Goal: Task Accomplishment & Management: Manage account settings

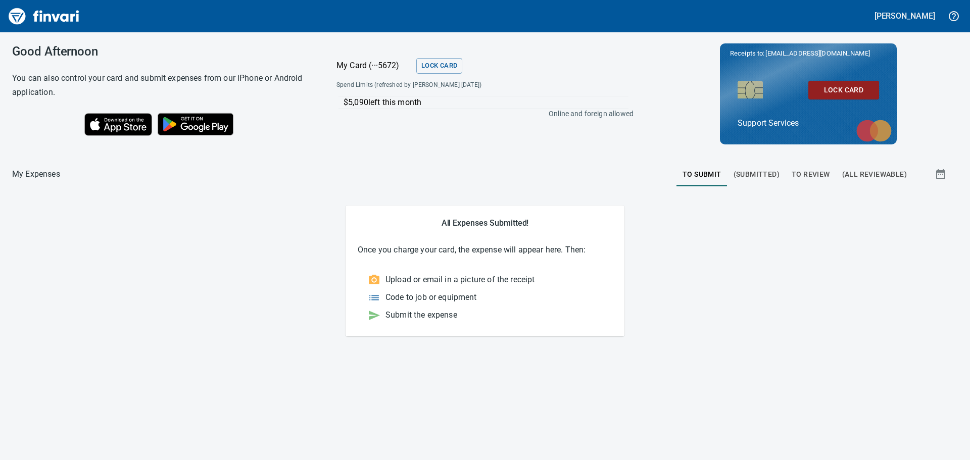
click at [801, 175] on span "To Review" at bounding box center [811, 174] width 38 height 13
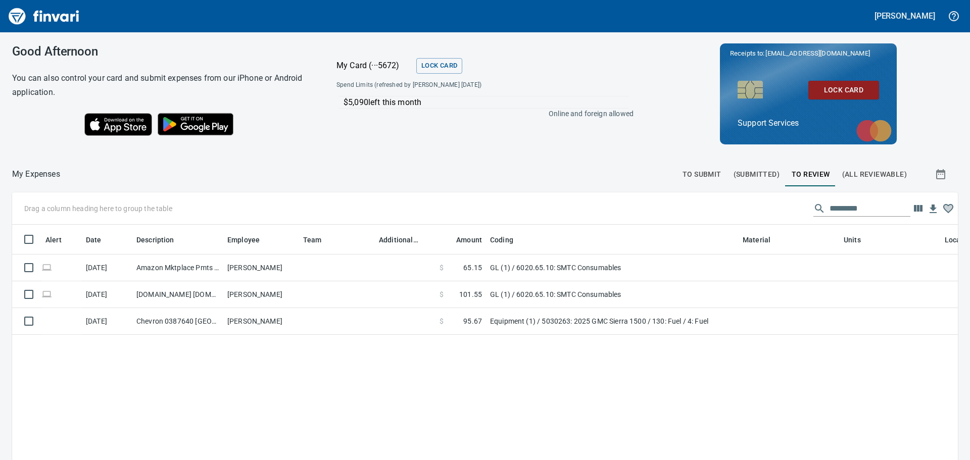
scroll to position [1, 1]
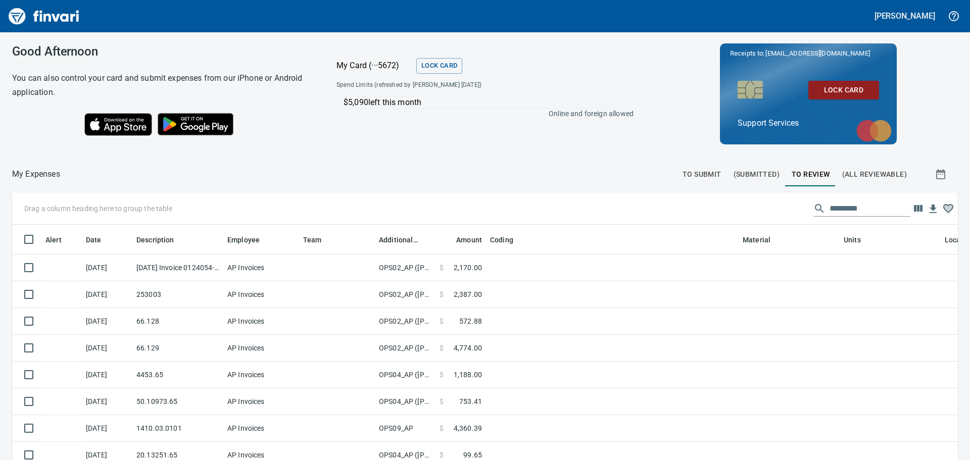
click at [744, 171] on span "(Submitted)" at bounding box center [756, 174] width 46 height 13
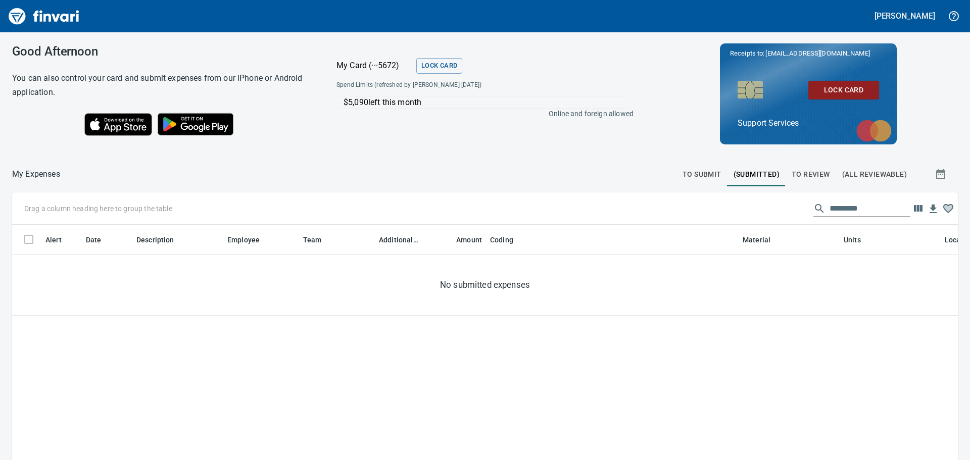
scroll to position [334, 923]
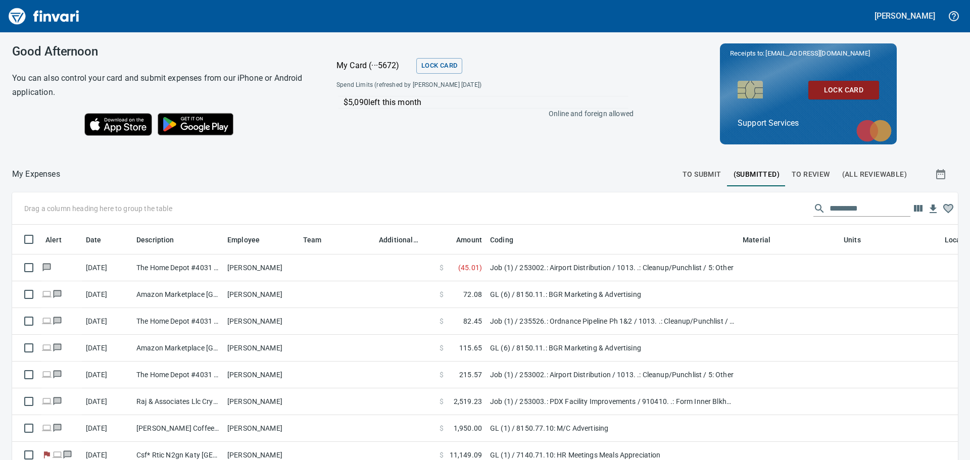
click at [702, 170] on span "To Submit" at bounding box center [701, 174] width 39 height 13
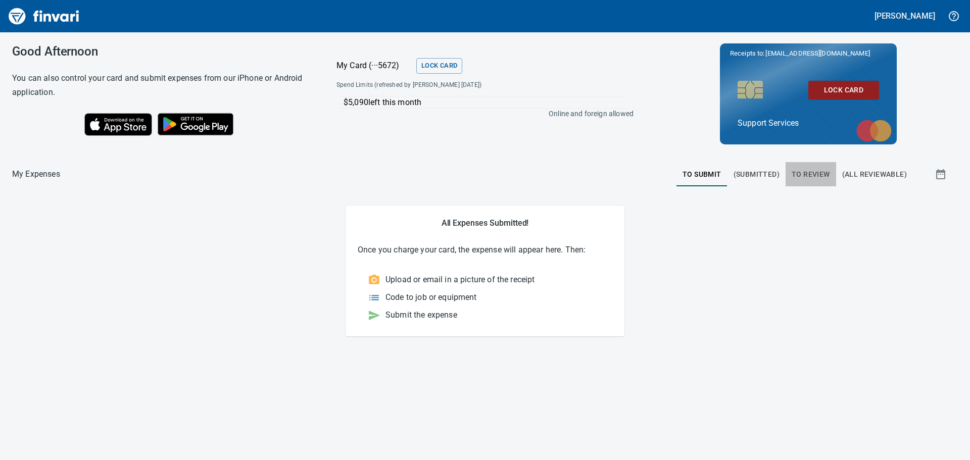
click at [817, 176] on span "To Review" at bounding box center [811, 174] width 38 height 13
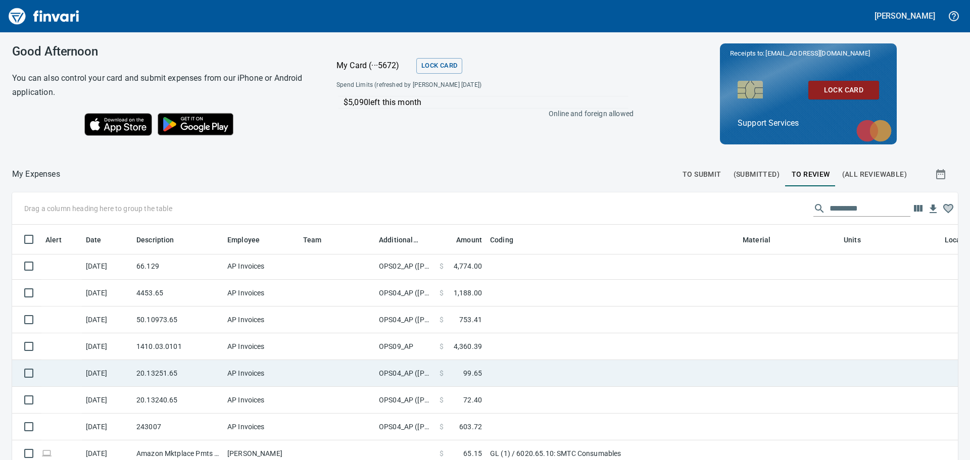
scroll to position [117, 0]
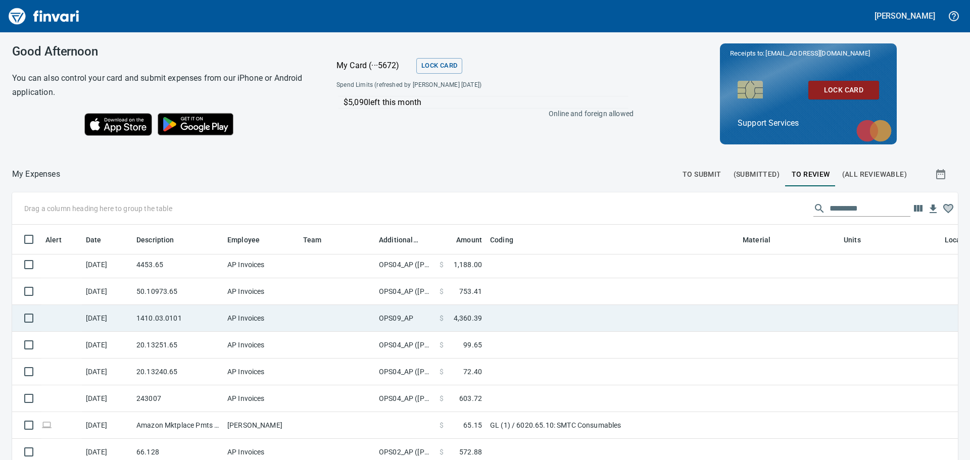
click at [421, 317] on td "OPS09_AP" at bounding box center [405, 318] width 61 height 27
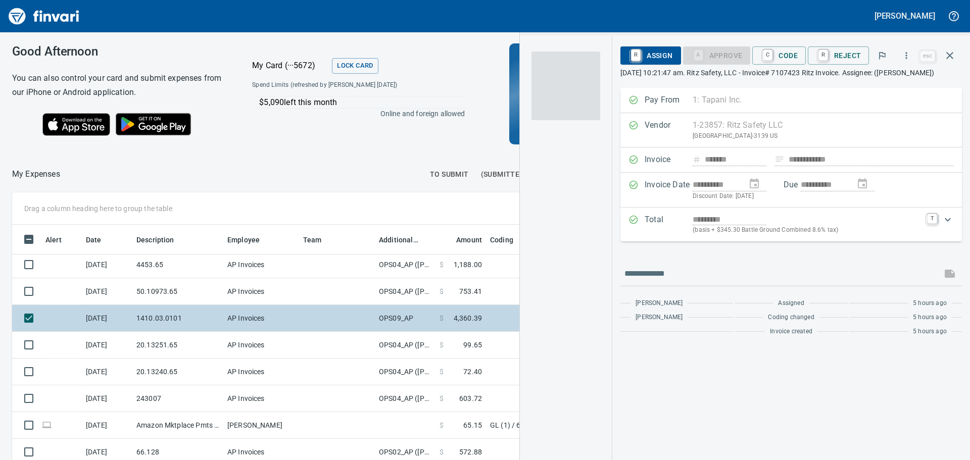
scroll to position [334, 670]
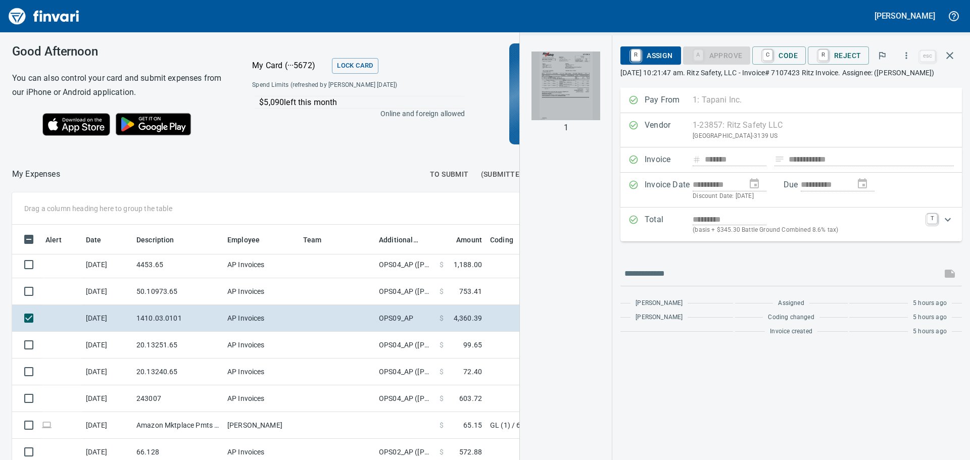
click at [577, 98] on img "button" at bounding box center [565, 86] width 69 height 69
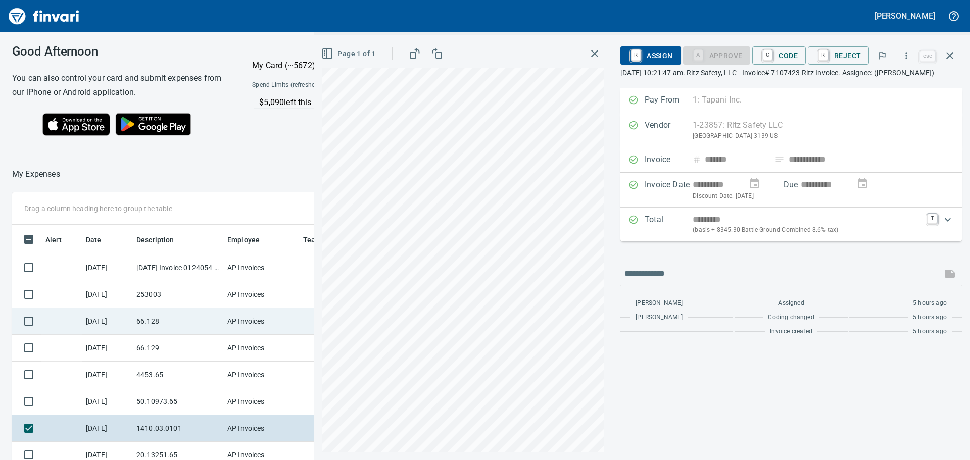
scroll to position [117, 0]
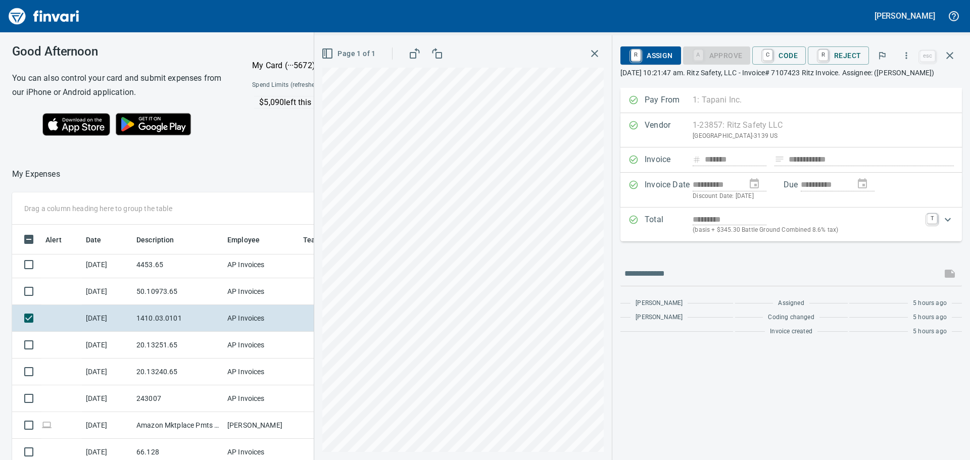
click at [649, 279] on div "**********" at bounding box center [642, 247] width 656 height 425
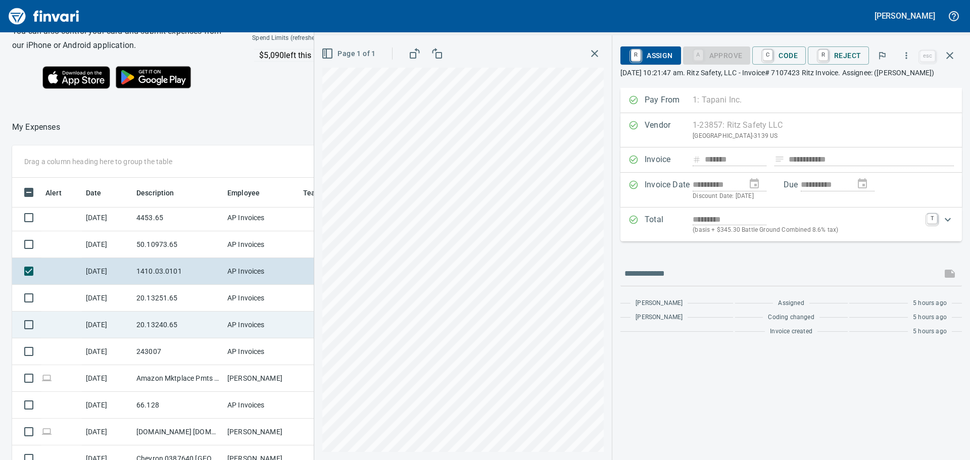
scroll to position [114, 0]
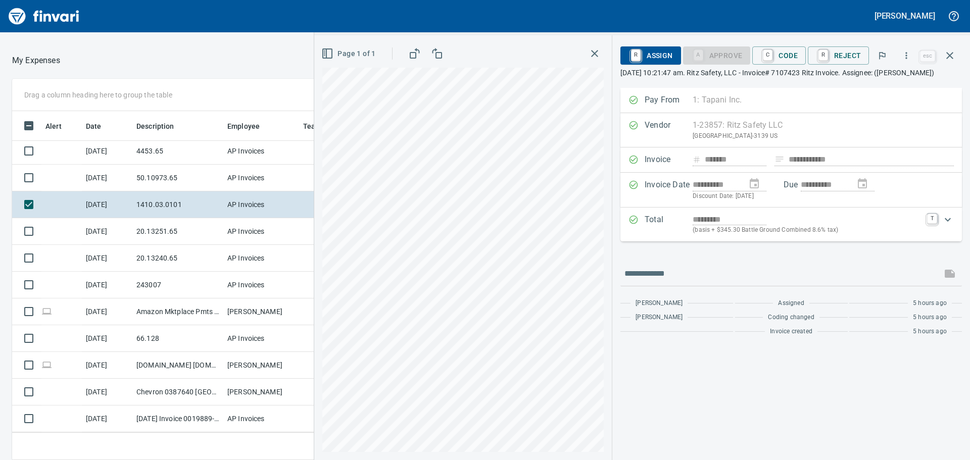
click at [598, 51] on icon "button" at bounding box center [594, 53] width 7 height 7
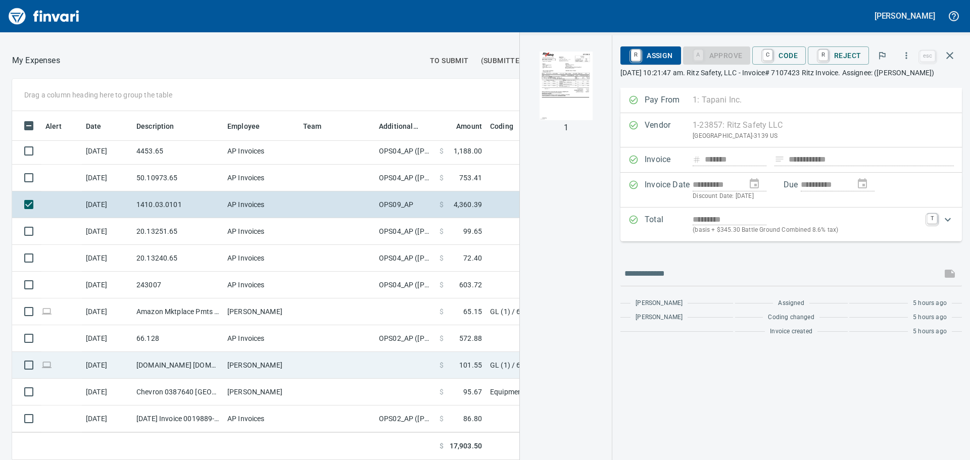
click at [474, 362] on span "101.55" at bounding box center [470, 365] width 23 height 10
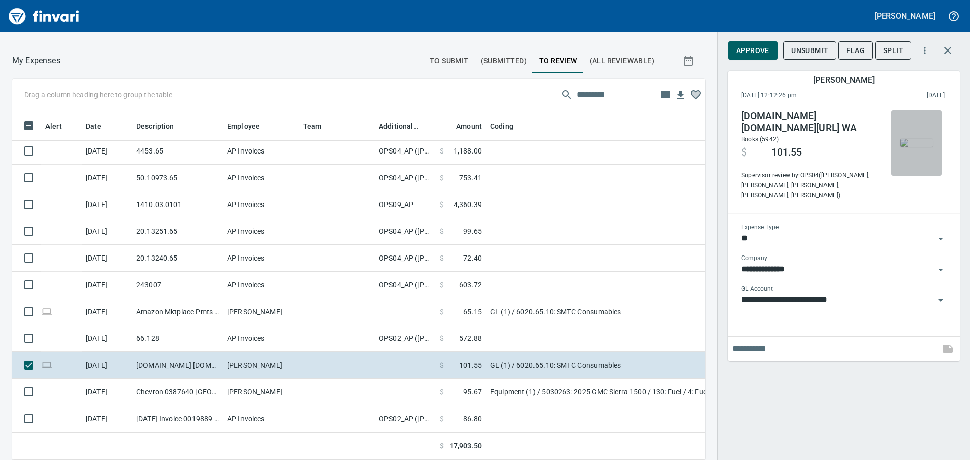
click at [925, 143] on img "button" at bounding box center [916, 143] width 32 height 8
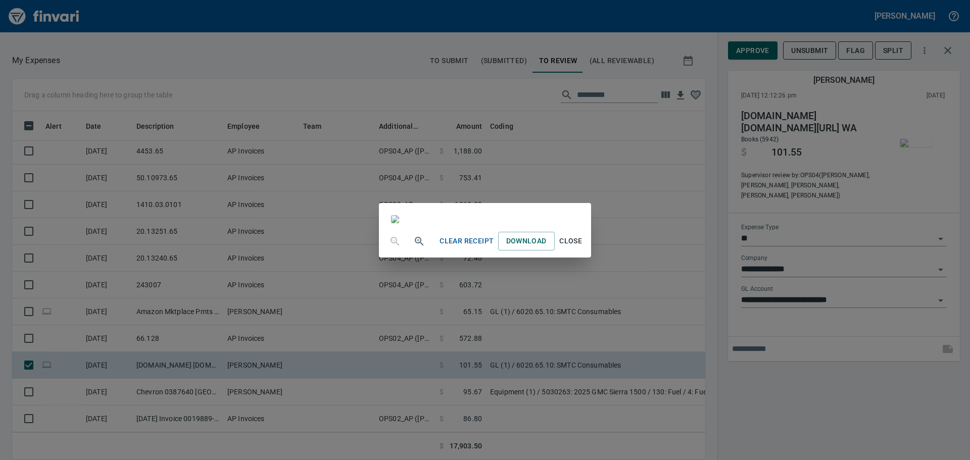
click at [767, 418] on div "Clear Receipt Download Close" at bounding box center [485, 230] width 970 height 460
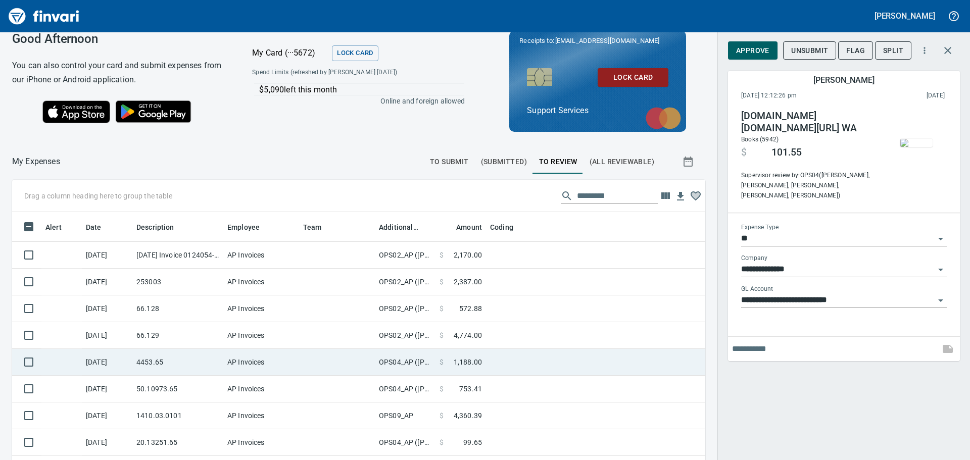
scroll to position [117, 0]
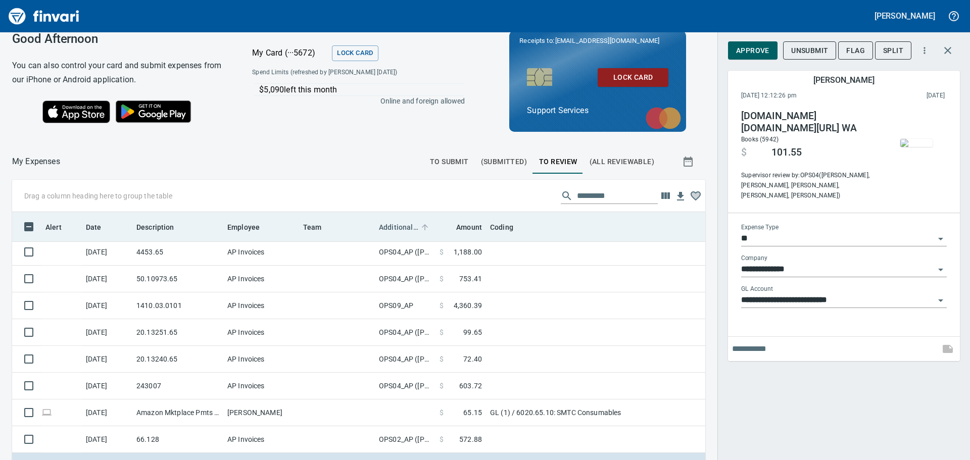
click at [402, 228] on span "Additional Reviewer" at bounding box center [398, 227] width 39 height 12
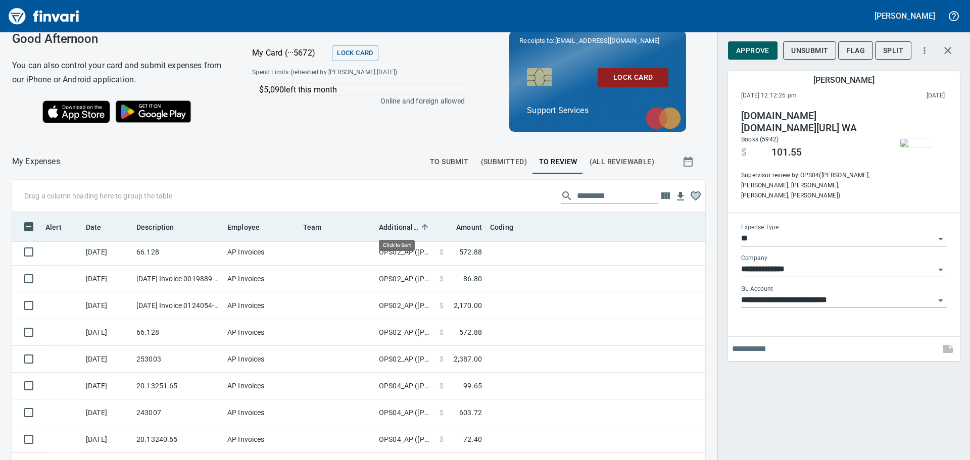
click at [402, 228] on span "Additional Reviewer" at bounding box center [398, 227] width 39 height 12
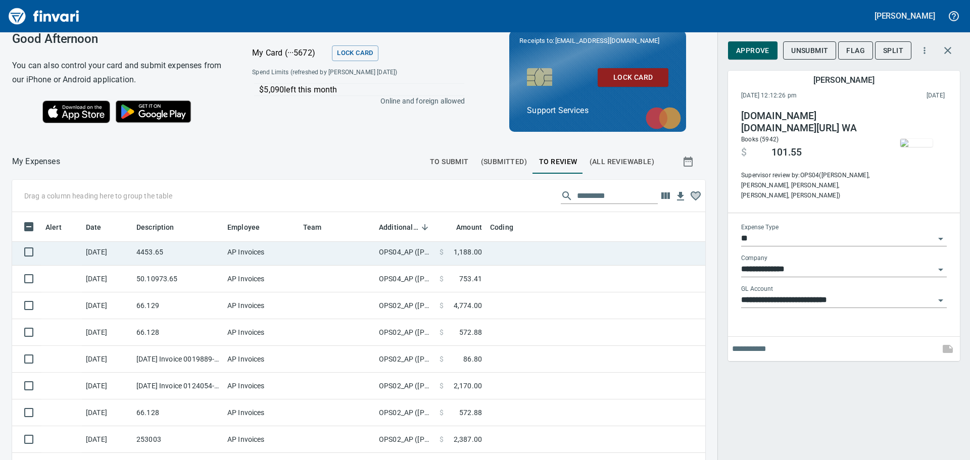
scroll to position [334, 670]
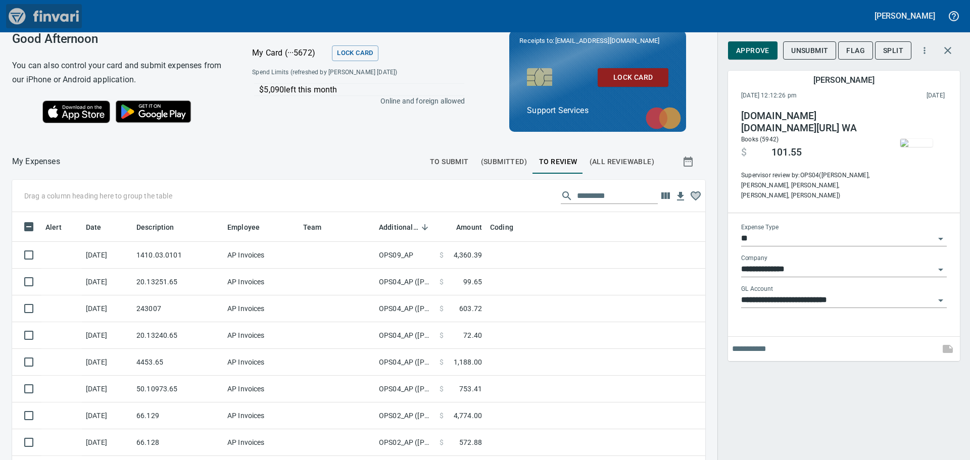
click at [18, 17] on img "Finvari" at bounding box center [44, 16] width 76 height 24
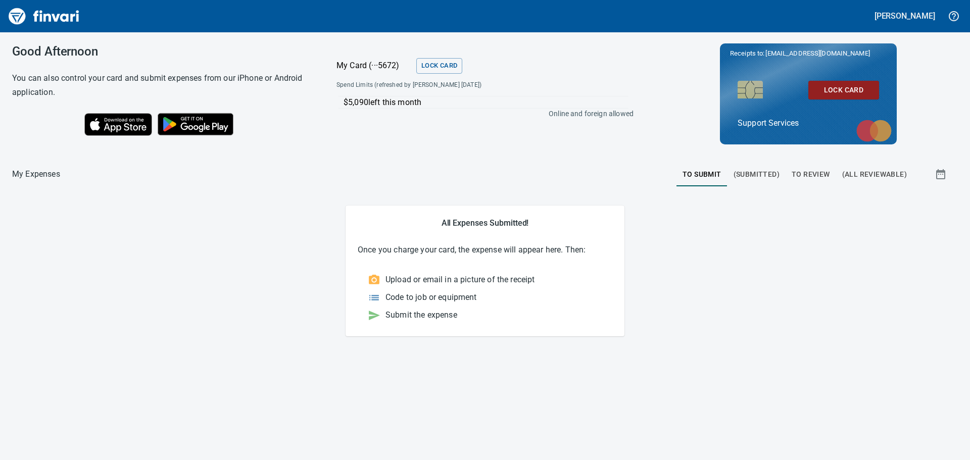
click at [776, 174] on span "(Submitted)" at bounding box center [756, 174] width 46 height 13
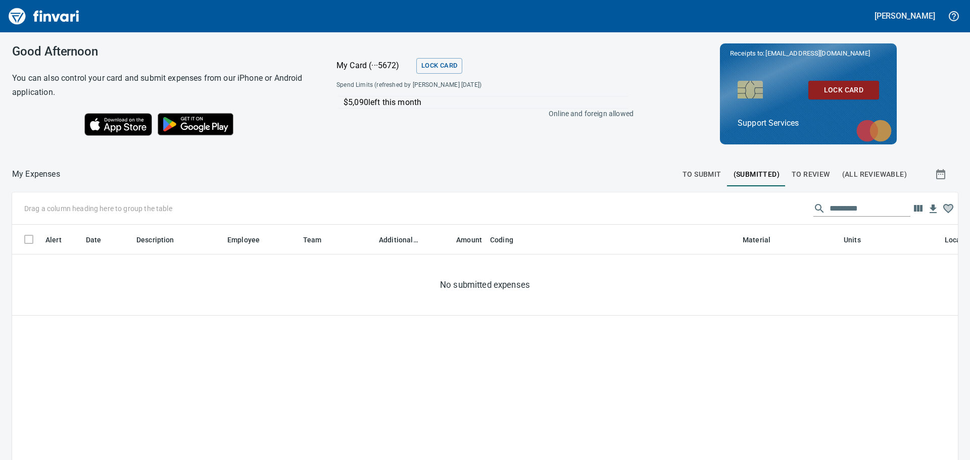
scroll to position [334, 931]
click at [799, 174] on span "To Review" at bounding box center [811, 174] width 38 height 13
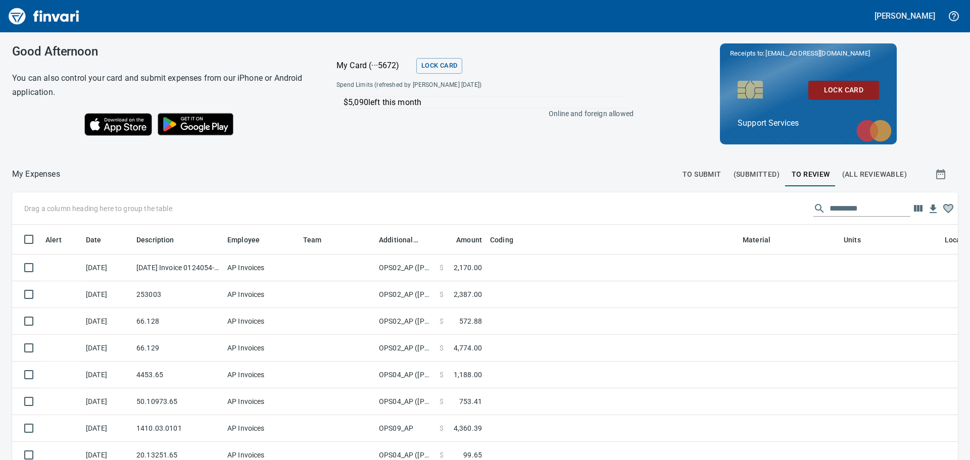
scroll to position [334, 923]
click at [703, 173] on span "To Submit" at bounding box center [701, 174] width 39 height 13
